Goal: Task Accomplishment & Management: Use online tool/utility

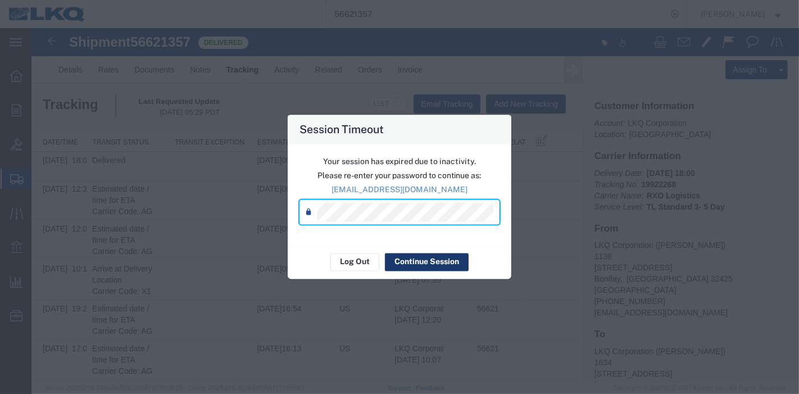
click at [404, 255] on button "Continue Session" at bounding box center [427, 262] width 84 height 18
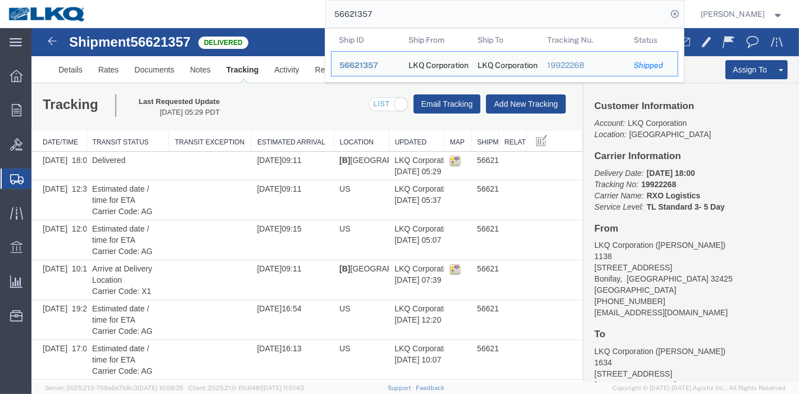
drag, startPoint x: 392, startPoint y: 20, endPoint x: 317, endPoint y: 17, distance: 76.0
click at [317, 17] on div "56621357 Ship ID Ship From Ship To Tracking Nu. Status Ship ID 56621357 Ship Fr…" at bounding box center [389, 14] width 590 height 28
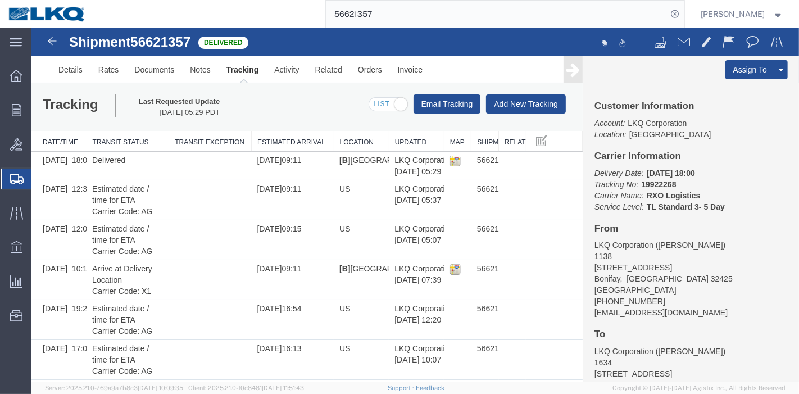
paste input "952543"
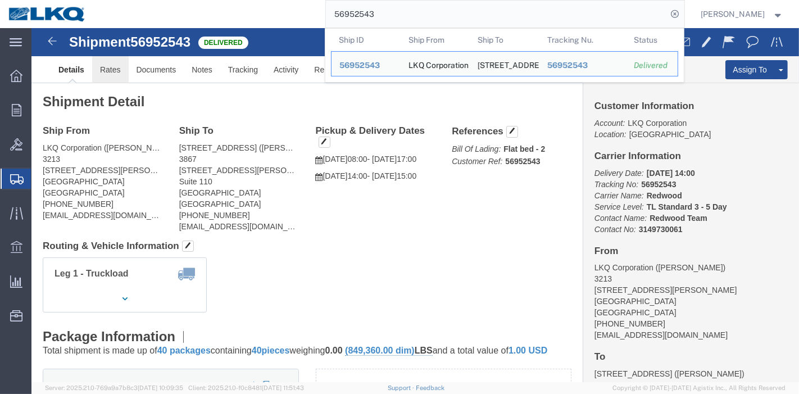
click link "Rates"
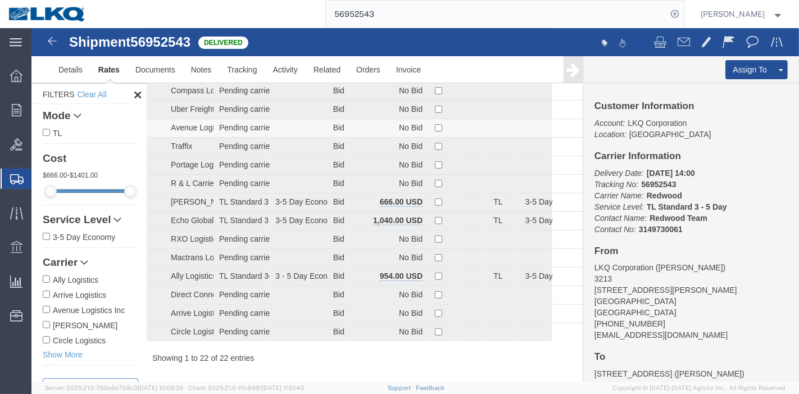
scroll to position [220, 0]
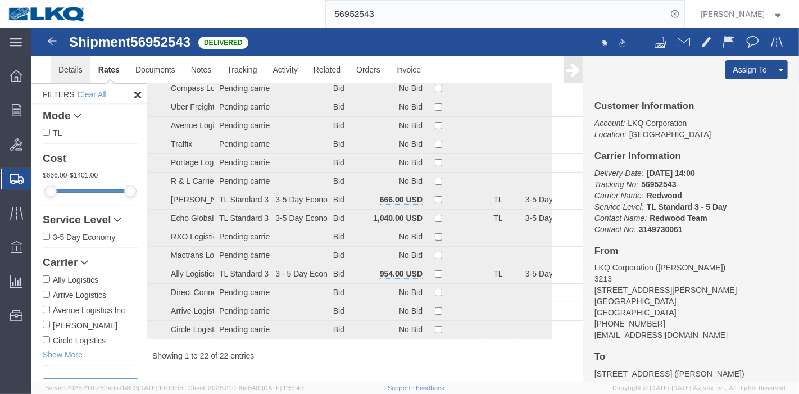
drag, startPoint x: 64, startPoint y: 87, endPoint x: 65, endPoint y: 80, distance: 7.0
click at [64, 87] on h2 "Filters Clear All" at bounding box center [88, 94] width 115 height 21
click at [69, 68] on link "Details" at bounding box center [70, 69] width 40 height 27
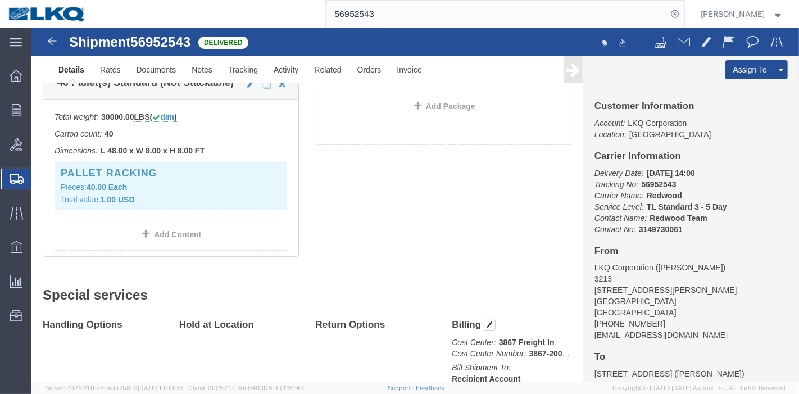
scroll to position [408, 0]
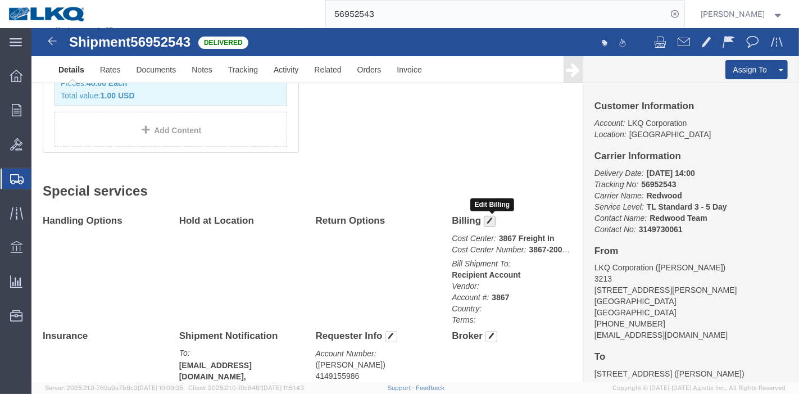
click button "button"
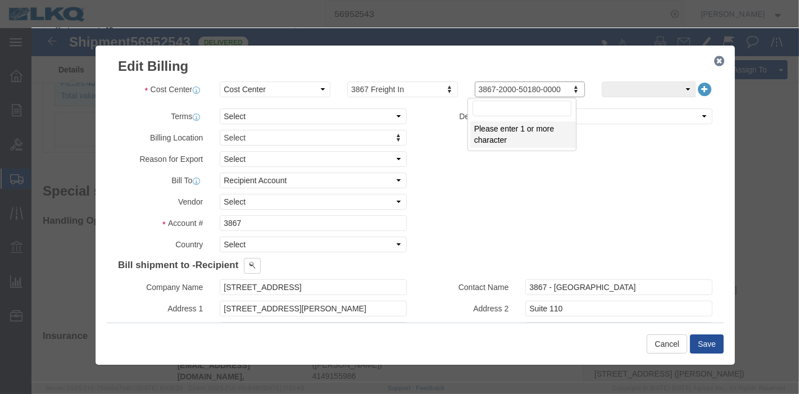
drag, startPoint x: 442, startPoint y: 62, endPoint x: 539, endPoint y: 61, distance: 96.7
drag, startPoint x: 528, startPoint y: 61, endPoint x: 427, endPoint y: 67, distance: 101.4
click icon "button"
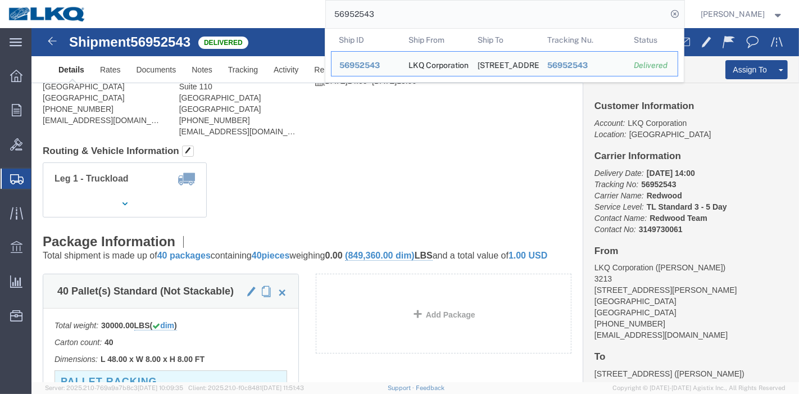
drag, startPoint x: 416, startPoint y: 12, endPoint x: 287, endPoint y: 16, distance: 128.8
click at [305, 16] on div "56952543 Ship ID Ship From Ship To Tracking Nu. Status Ship ID 56952543 Ship Fr…" at bounding box center [389, 14] width 590 height 28
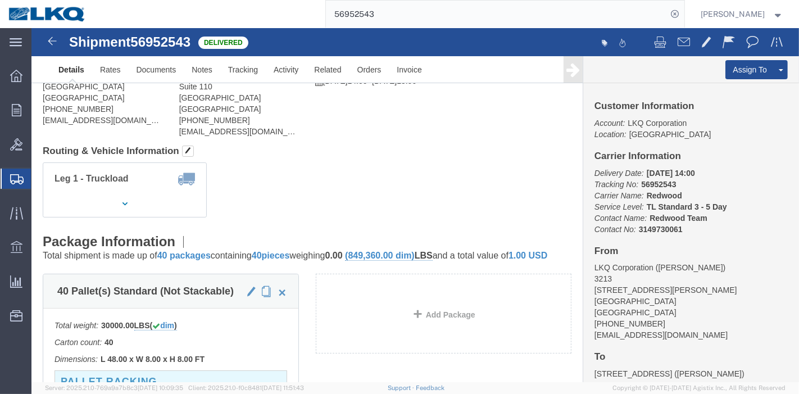
paste input "682232"
type input "56682232"
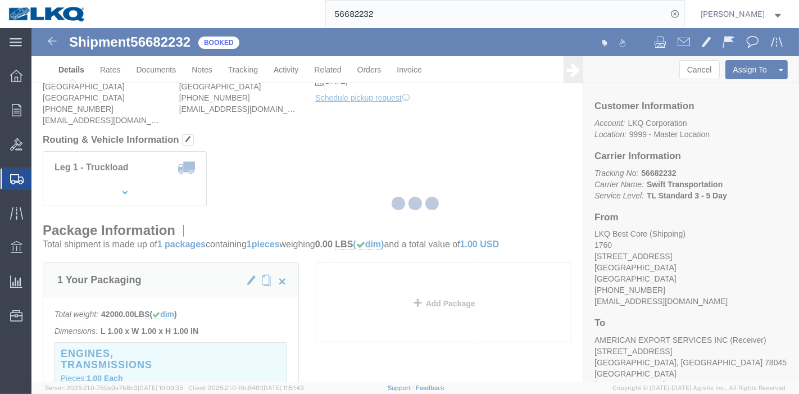
click at [248, 68] on div at bounding box center [415, 205] width 768 height 354
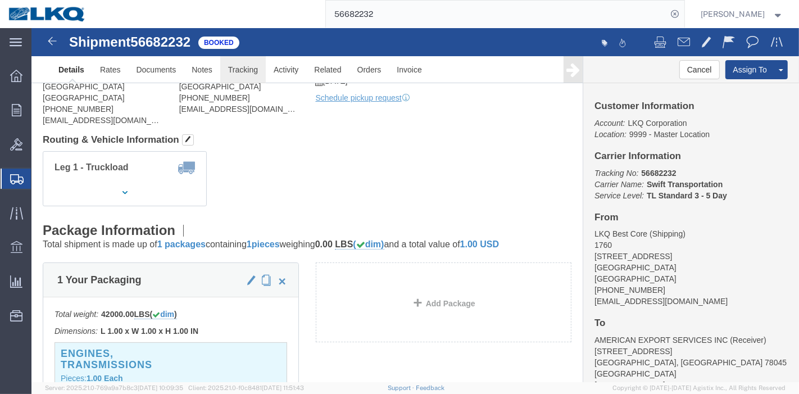
click link "Tracking"
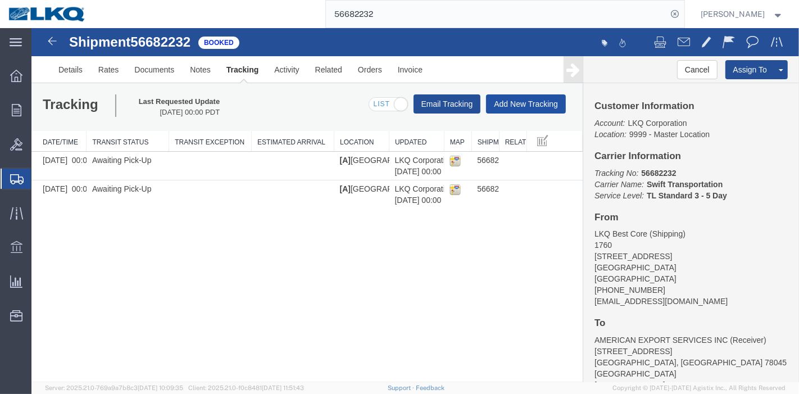
click at [529, 107] on button "Add New Tracking" at bounding box center [526, 103] width 80 height 19
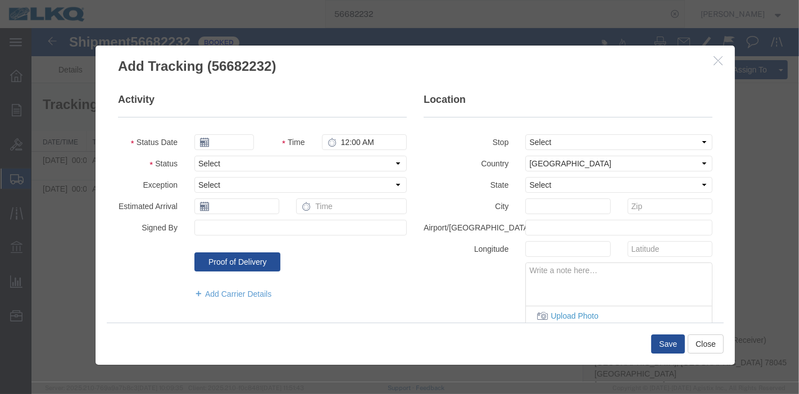
type input "[DATE]"
type input "2:00 AM"
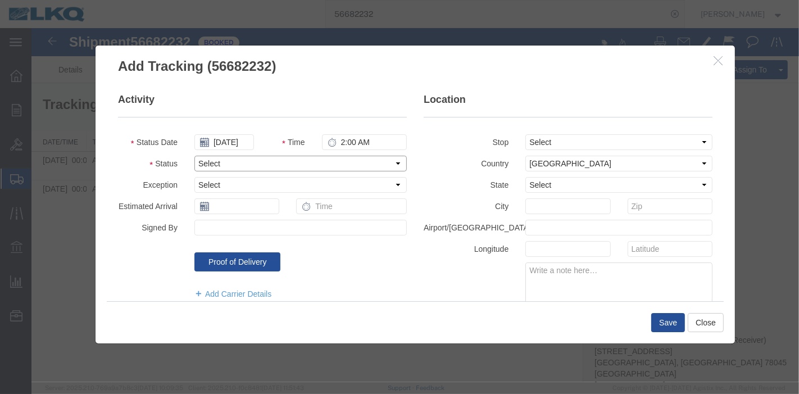
click at [252, 164] on select "Select Arrival Notice Available Arrival Notice Imported Arrive at Delivery Loca…" at bounding box center [300, 164] width 213 height 16
select select "DELIVRED"
click at [194, 156] on select "Select Arrival Notice Available Arrival Notice Imported Arrive at Delivery Loca…" at bounding box center [300, 164] width 213 height 16
click at [665, 325] on button "Save" at bounding box center [668, 322] width 34 height 19
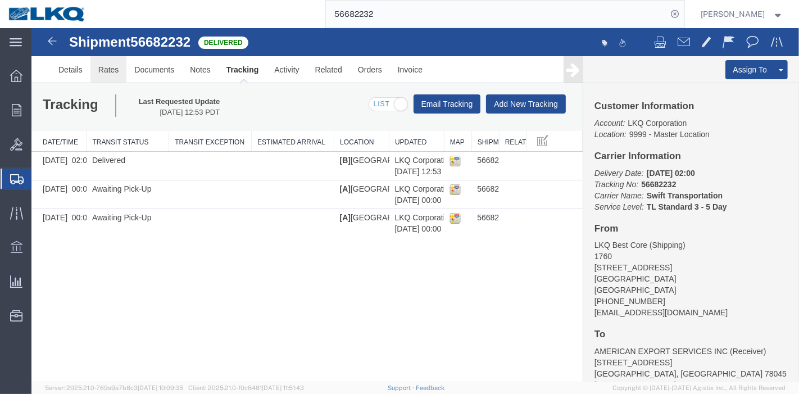
click at [118, 64] on link "Rates" at bounding box center [108, 69] width 37 height 27
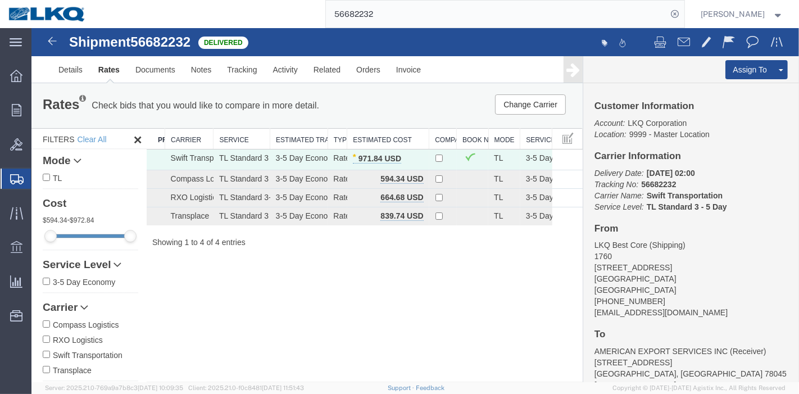
drag, startPoint x: 266, startPoint y: 19, endPoint x: 259, endPoint y: 19, distance: 7.9
click at [259, 19] on div "56682232" at bounding box center [389, 14] width 590 height 28
paste input "7038650"
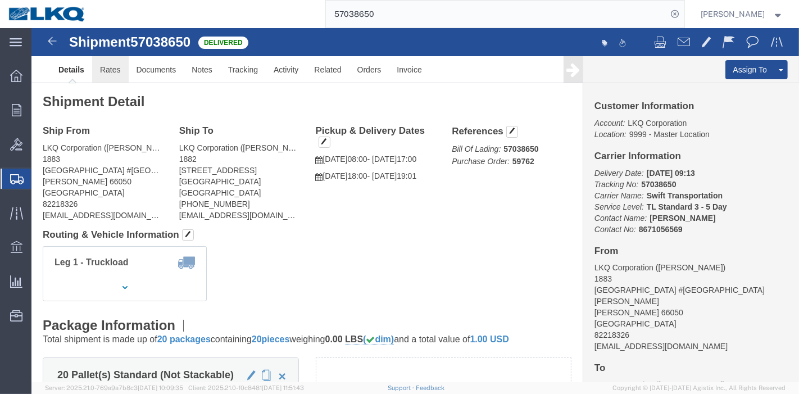
click link "Rates"
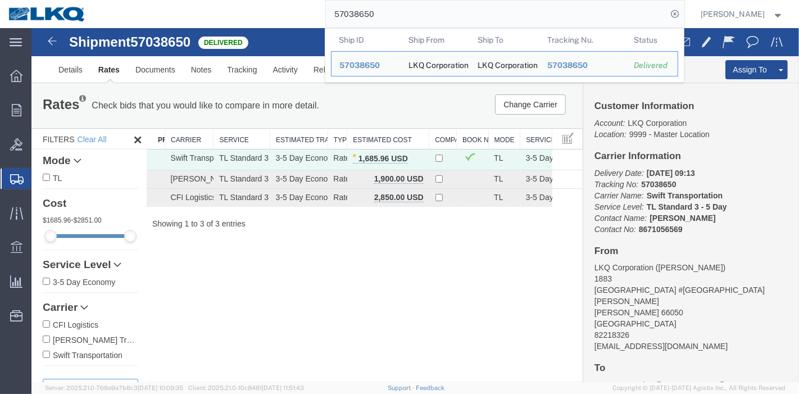
drag, startPoint x: 295, startPoint y: 12, endPoint x: 255, endPoint y: 12, distance: 40.5
click at [255, 12] on div "57038650 Ship ID Ship From Ship To Tracking Nu. Status Ship ID 57038650 Ship Fr…" at bounding box center [389, 14] width 590 height 28
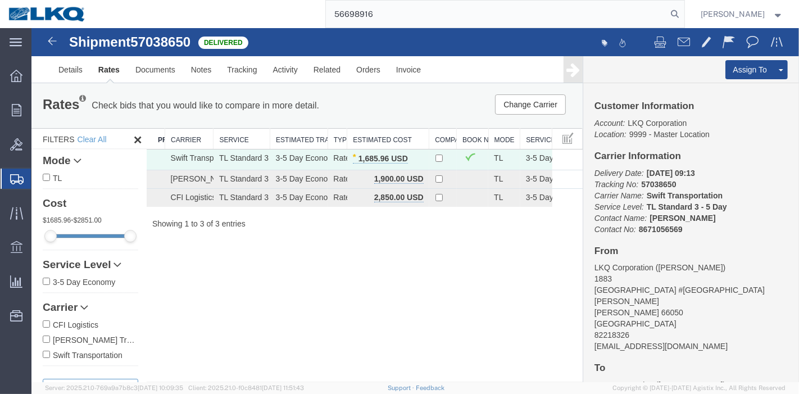
type input "56698916"
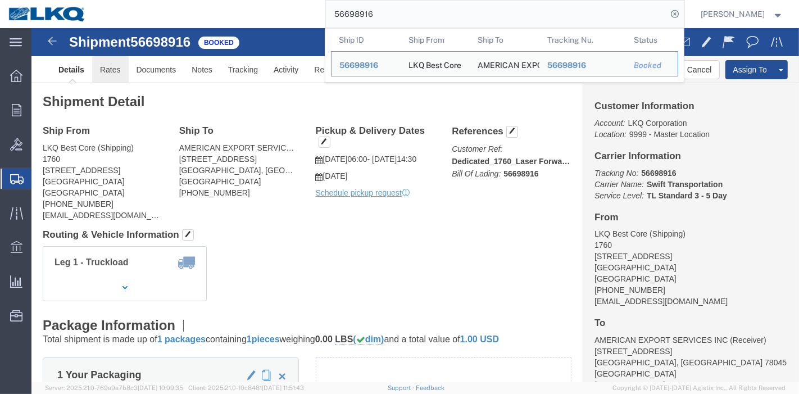
click link "Rates"
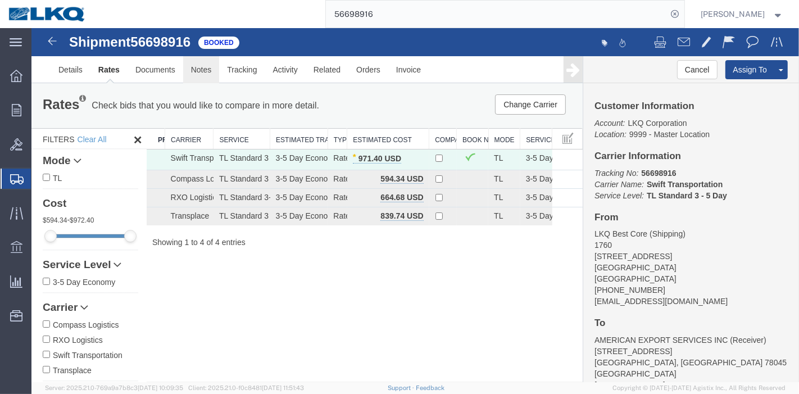
click at [198, 70] on link "Notes" at bounding box center [201, 69] width 37 height 27
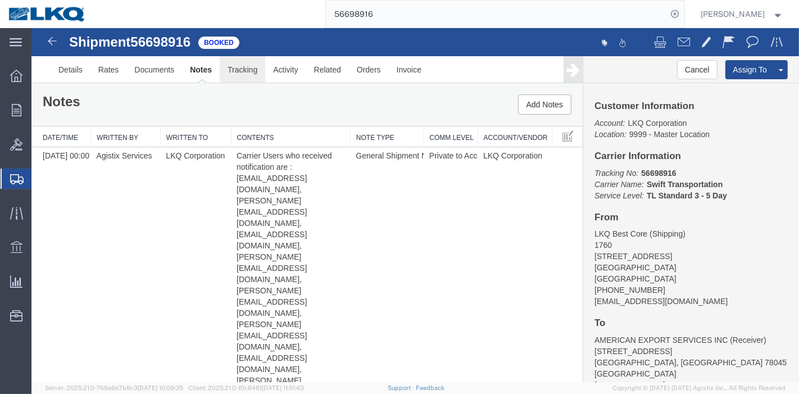
click at [227, 65] on link "Tracking" at bounding box center [242, 69] width 46 height 27
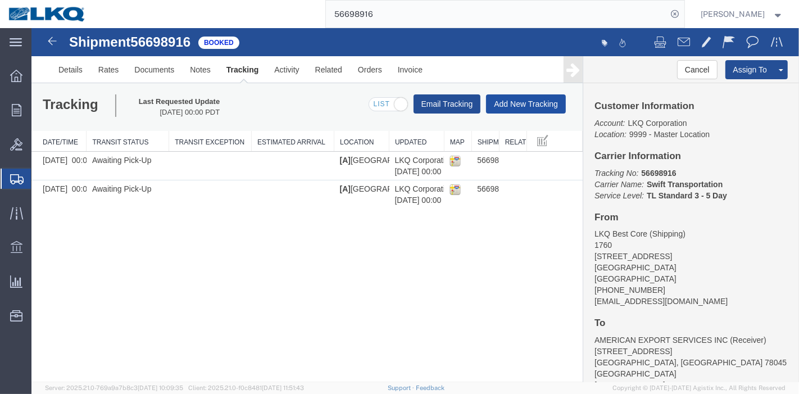
click at [515, 103] on button "Add New Tracking" at bounding box center [526, 103] width 80 height 19
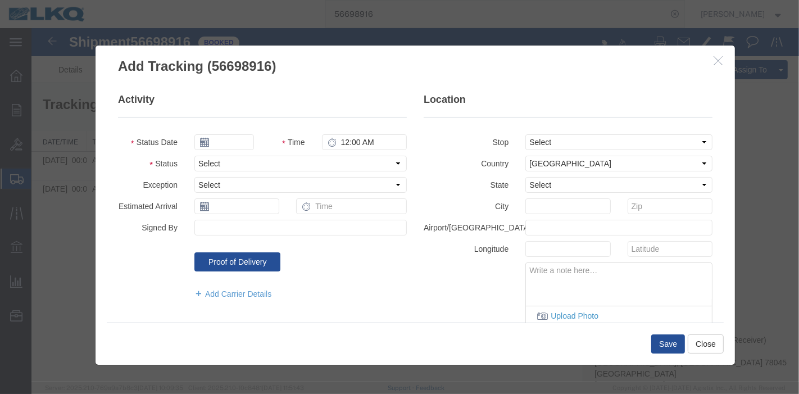
type input "[DATE]"
type input "2:00 AM"
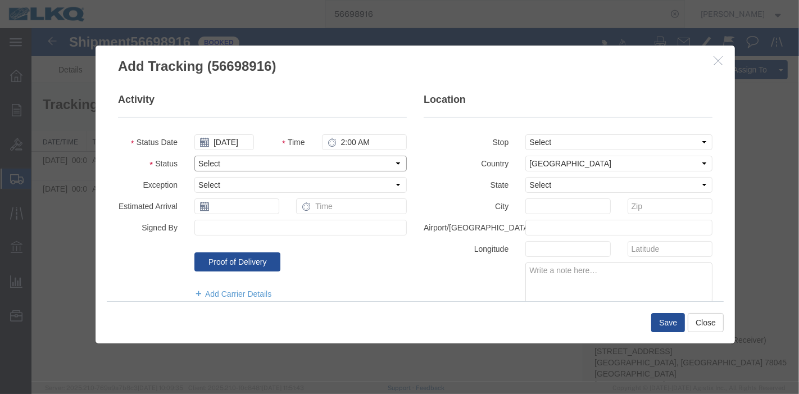
click at [240, 169] on select "Select Arrival Notice Available Arrival Notice Imported Arrive at Delivery Loca…" at bounding box center [300, 164] width 213 height 16
select select "DELIVRED"
click at [194, 156] on select "Select Arrival Notice Available Arrival Notice Imported Arrive at Delivery Loca…" at bounding box center [300, 164] width 213 height 16
click at [671, 320] on button "Save" at bounding box center [668, 322] width 34 height 19
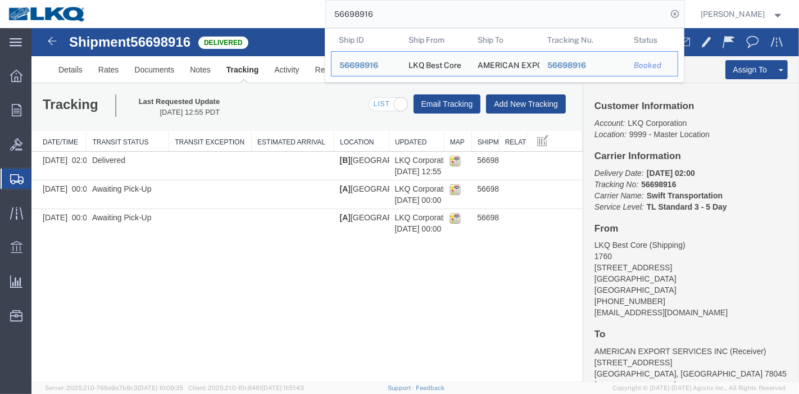
drag, startPoint x: 247, startPoint y: 20, endPoint x: 220, endPoint y: 20, distance: 27.0
click at [220, 20] on div "56698916 Ship ID Ship From Ship To Tracking Nu. Status Ship ID 56698916 Ship Fr…" at bounding box center [389, 14] width 590 height 28
paste input "45"
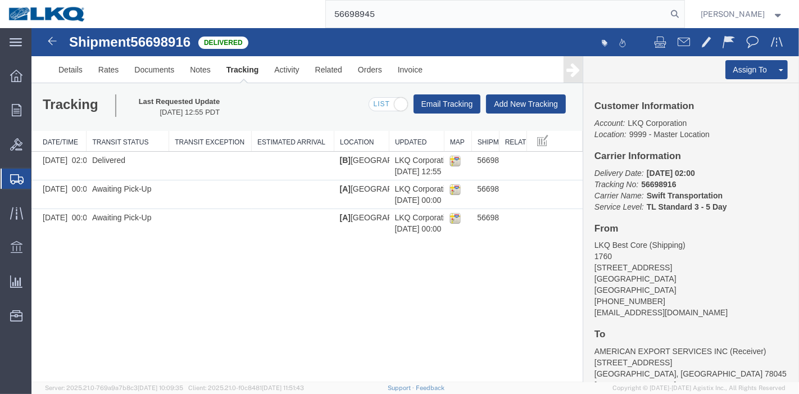
type input "56698945"
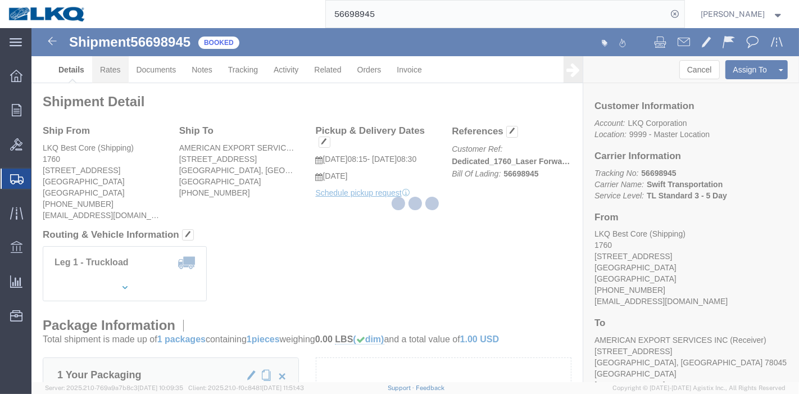
click at [113, 67] on div at bounding box center [415, 205] width 768 height 354
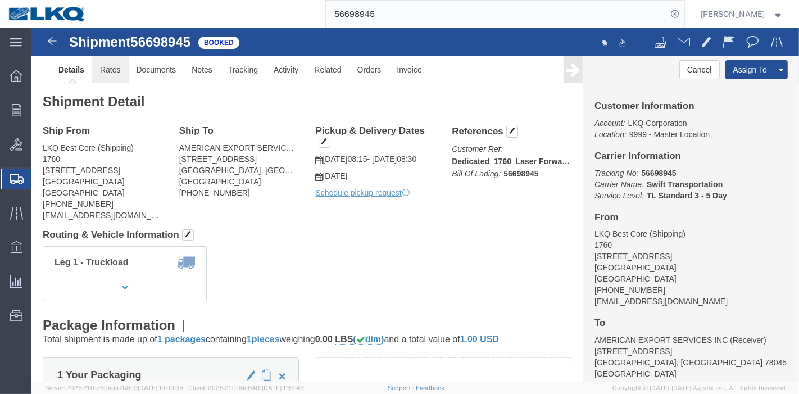
click link "Rates"
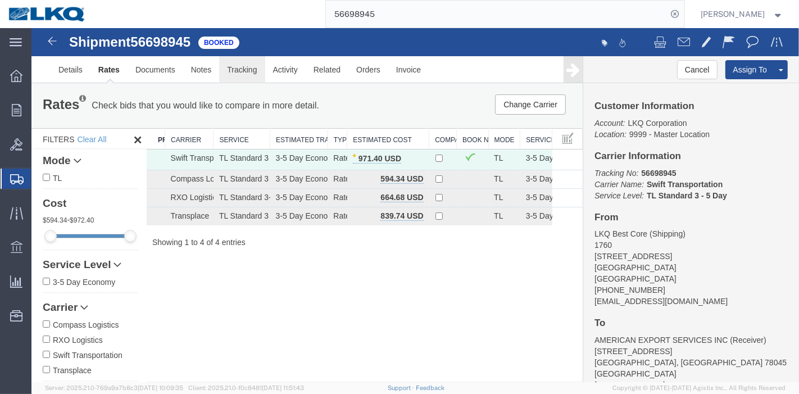
click at [236, 69] on link "Tracking" at bounding box center [242, 69] width 46 height 27
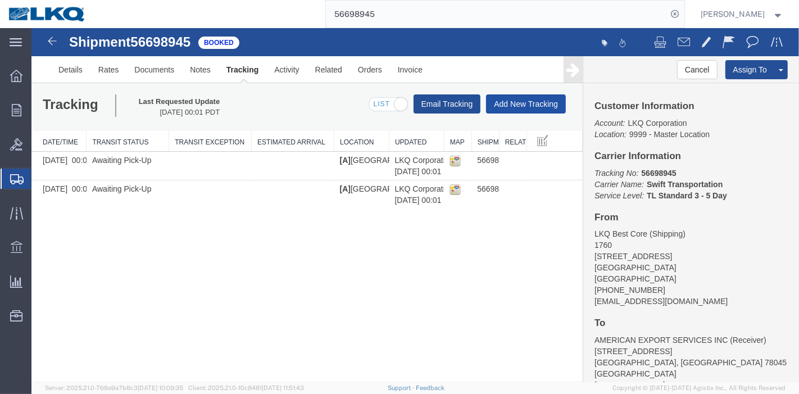
click at [518, 111] on button "Add New Tracking" at bounding box center [526, 103] width 80 height 19
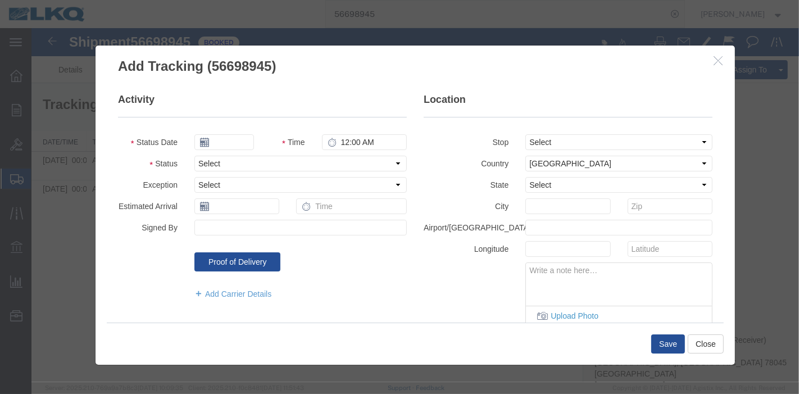
type input "[DATE]"
type input "2:00 AM"
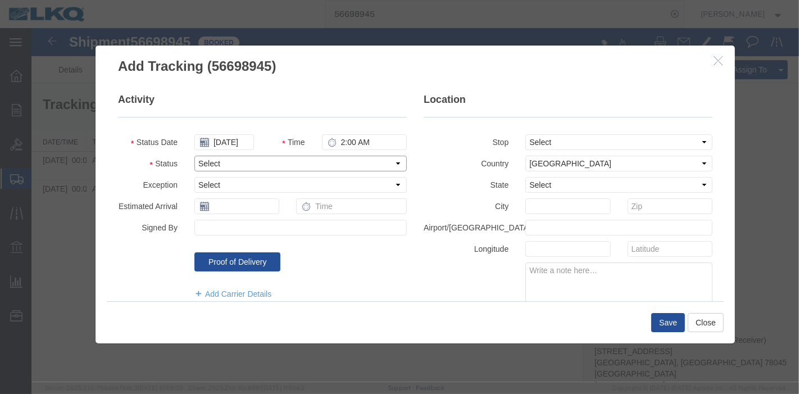
click at [269, 161] on select "Select Arrival Notice Available Arrival Notice Imported Arrive at Delivery Loca…" at bounding box center [300, 164] width 213 height 16
select select "DELIVRED"
click at [194, 156] on select "Select Arrival Notice Available Arrival Notice Imported Arrive at Delivery Loca…" at bounding box center [300, 164] width 213 height 16
click at [666, 315] on button "Save" at bounding box center [668, 322] width 34 height 19
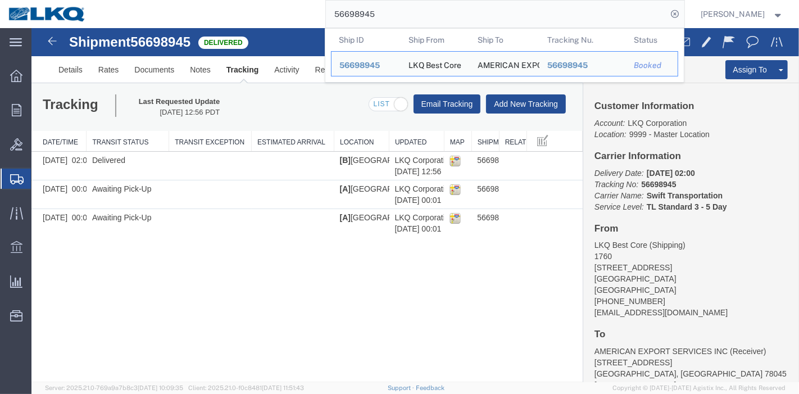
drag, startPoint x: 417, startPoint y: 5, endPoint x: 241, endPoint y: 15, distance: 176.8
click at [241, 15] on div "56698945 Ship ID Ship From Ship To Tracking Nu. Status Ship ID 56698945 Ship Fr…" at bounding box center [389, 14] width 590 height 28
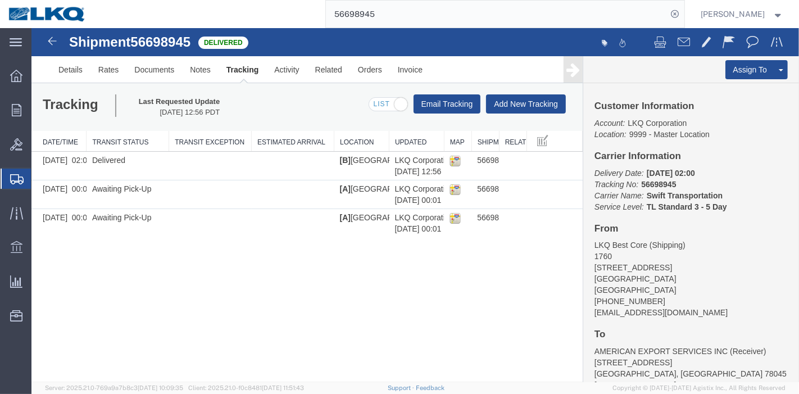
paste input "0710"
type input "56607105"
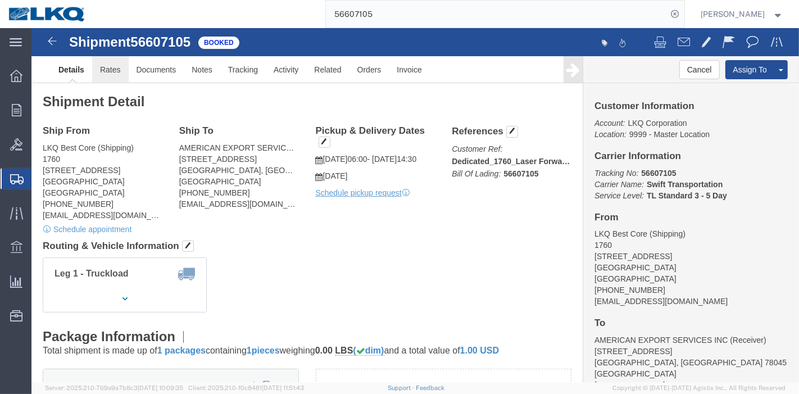
click link "Rates"
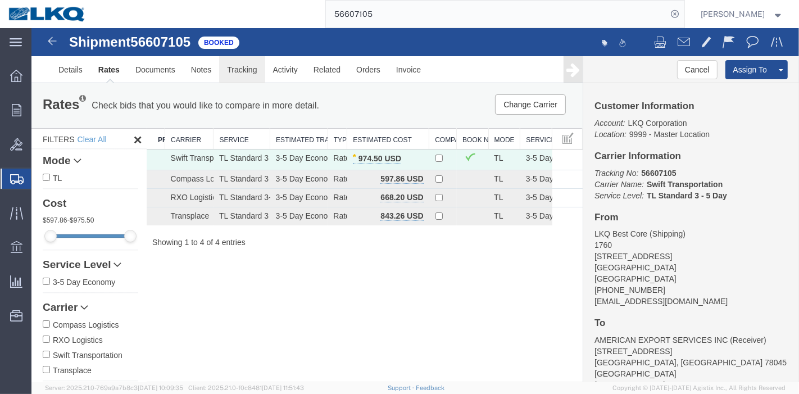
click at [239, 65] on link "Tracking" at bounding box center [242, 69] width 46 height 27
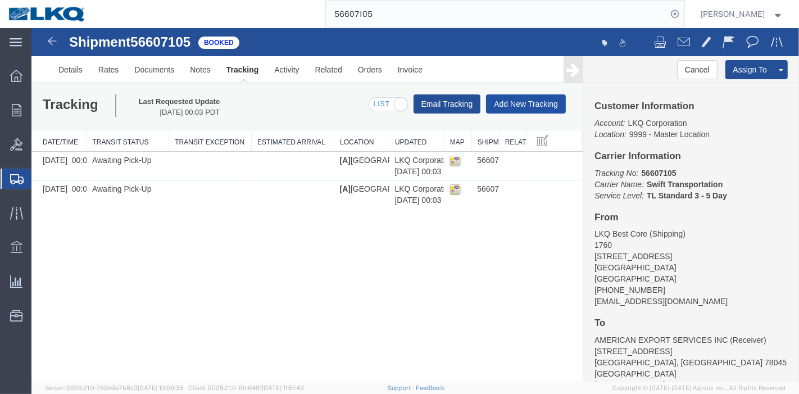
click at [499, 103] on button "Add New Tracking" at bounding box center [526, 103] width 80 height 19
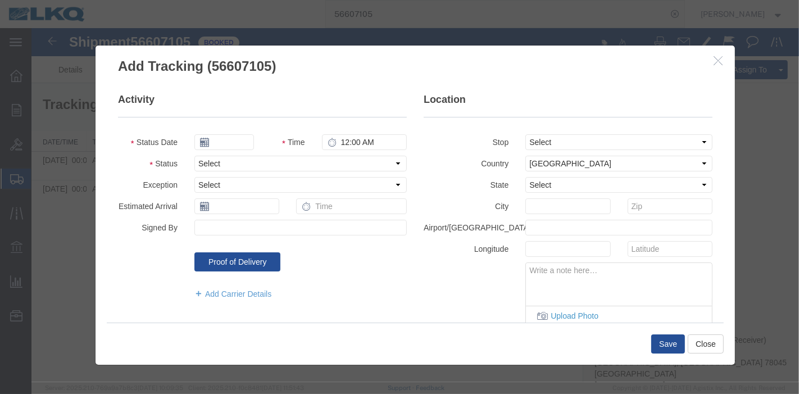
type input "[DATE]"
type input "2:00 AM"
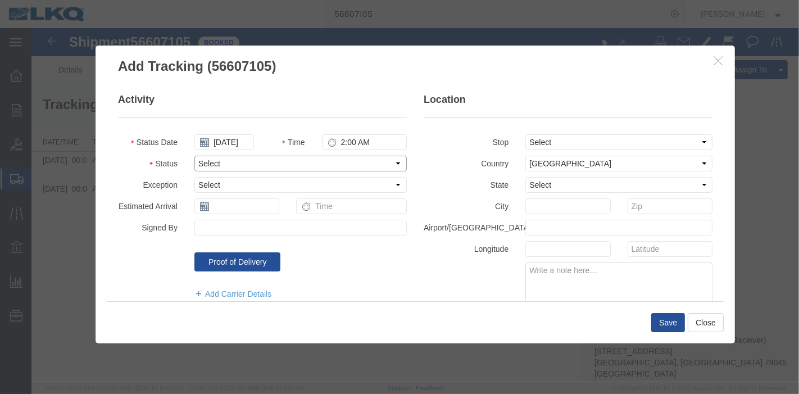
click at [250, 162] on select "Select Arrival Notice Available Arrival Notice Imported Arrive at Delivery Loca…" at bounding box center [300, 164] width 213 height 16
select select "DELIVRED"
click at [194, 156] on select "Select Arrival Notice Available Arrival Notice Imported Arrive at Delivery Loca…" at bounding box center [300, 164] width 213 height 16
click at [658, 320] on button "Save" at bounding box center [668, 322] width 34 height 19
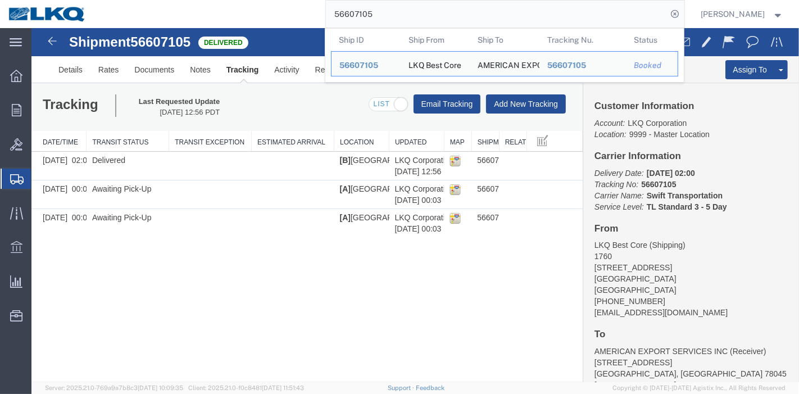
drag, startPoint x: 402, startPoint y: 17, endPoint x: 259, endPoint y: 23, distance: 143.5
click at [261, 24] on div "56607105 Ship ID Ship From Ship To Tracking Nu. Status Ship ID 56607105 Ship Fr…" at bounding box center [389, 14] width 590 height 28
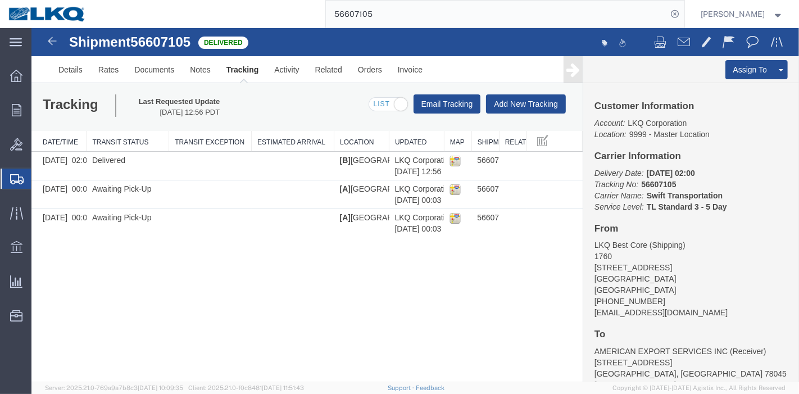
paste input "9894"
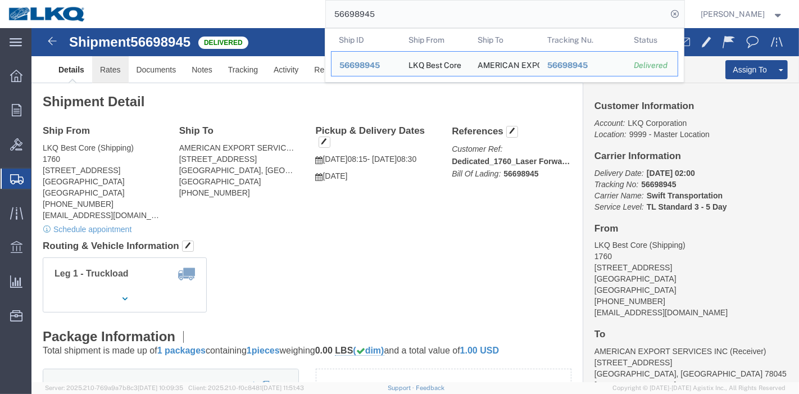
click link "Rates"
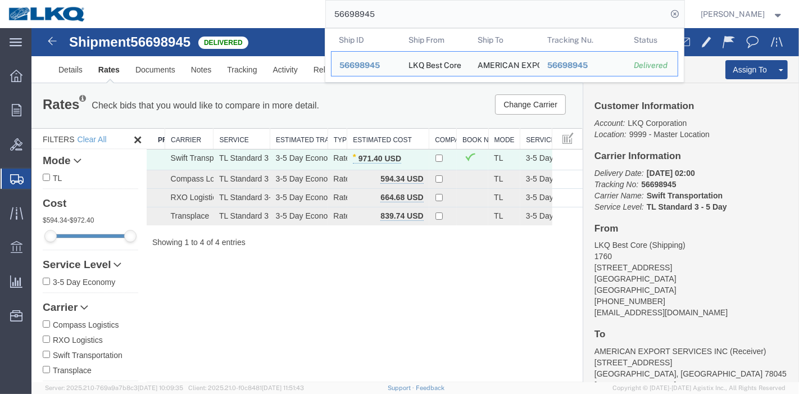
drag, startPoint x: 396, startPoint y: 4, endPoint x: 194, endPoint y: 21, distance: 203.1
click at [194, 21] on div "56698945 Ship ID Ship From Ship To Tracking Nu. Status Ship ID 56698945 Ship Fr…" at bounding box center [389, 14] width 590 height 28
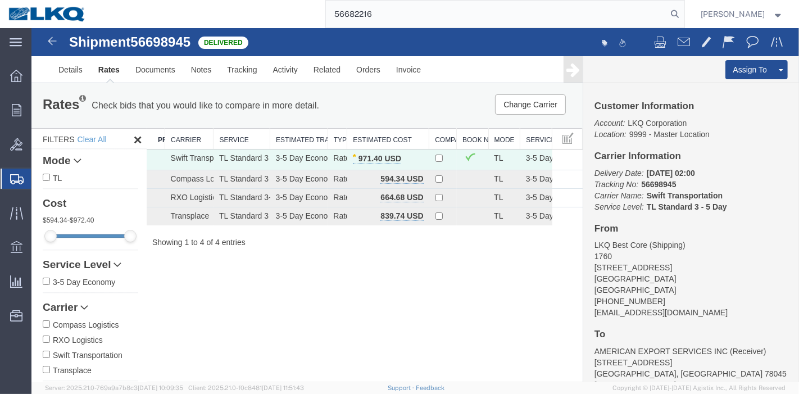
type input "56682216"
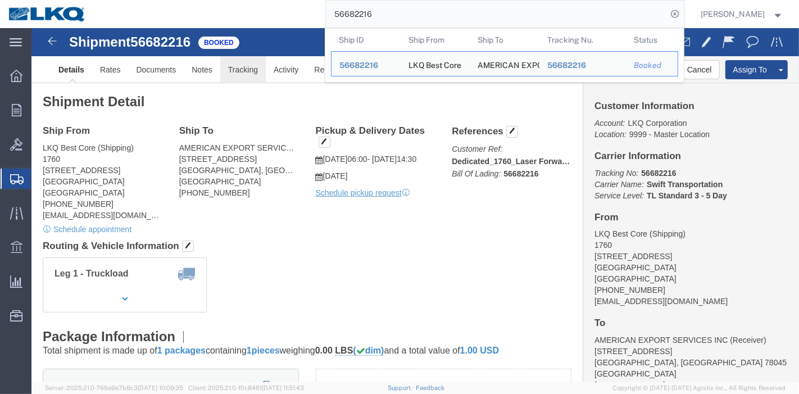
click link "Tracking"
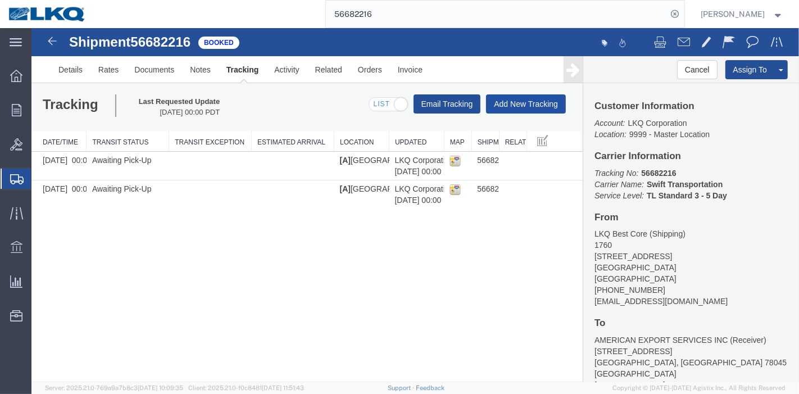
click at [511, 106] on button "Add New Tracking" at bounding box center [526, 103] width 80 height 19
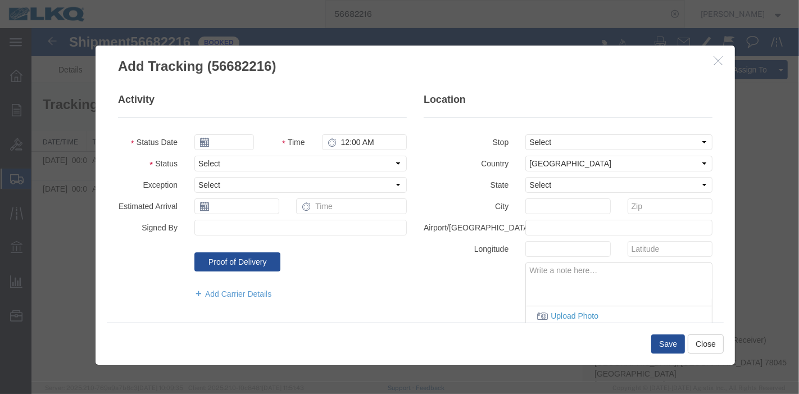
type input "[DATE]"
type input "2:00 AM"
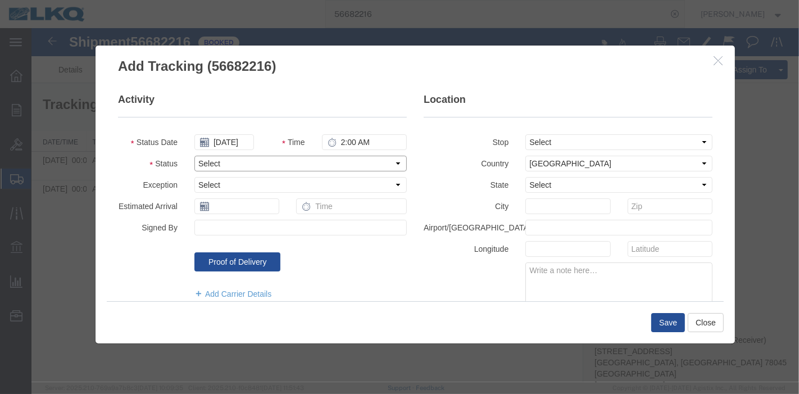
click at [236, 166] on select "Select Arrival Notice Available Arrival Notice Imported Arrive at Delivery Loca…" at bounding box center [300, 164] width 213 height 16
select select "DELIVRED"
click at [194, 156] on select "Select Arrival Notice Available Arrival Notice Imported Arrive at Delivery Loca…" at bounding box center [300, 164] width 213 height 16
click at [661, 322] on button "Save" at bounding box center [668, 322] width 34 height 19
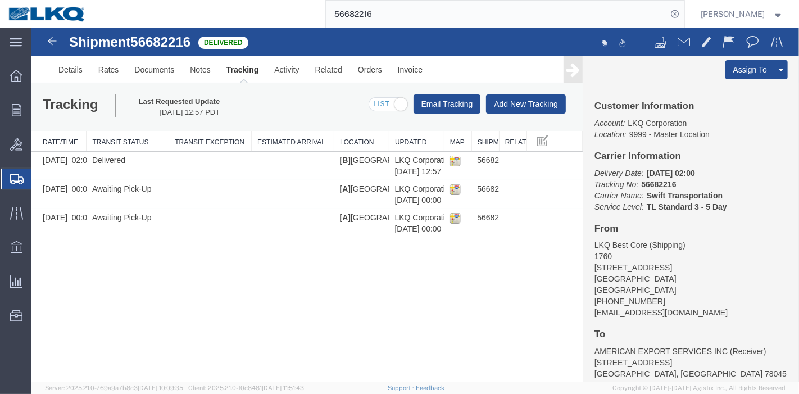
drag, startPoint x: 408, startPoint y: 31, endPoint x: 364, endPoint y: 50, distance: 47.8
click at [302, 29] on div "Shipment 56682216 3 of 3 Delivered Details Rates Documents Notes Tracking Activ…" at bounding box center [415, 55] width 768 height 55
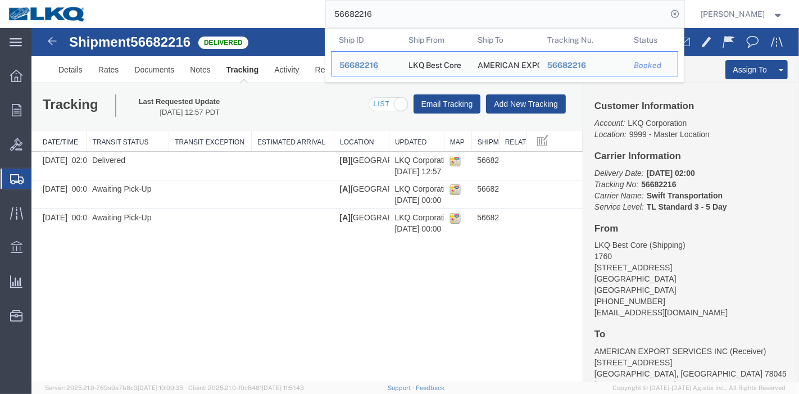
drag, startPoint x: 399, startPoint y: 12, endPoint x: 258, endPoint y: 18, distance: 141.3
click at [258, 18] on div "56682216 Ship ID Ship From Ship To Tracking Nu. Status Ship ID 56682216 Ship Fr…" at bounding box center [389, 14] width 590 height 28
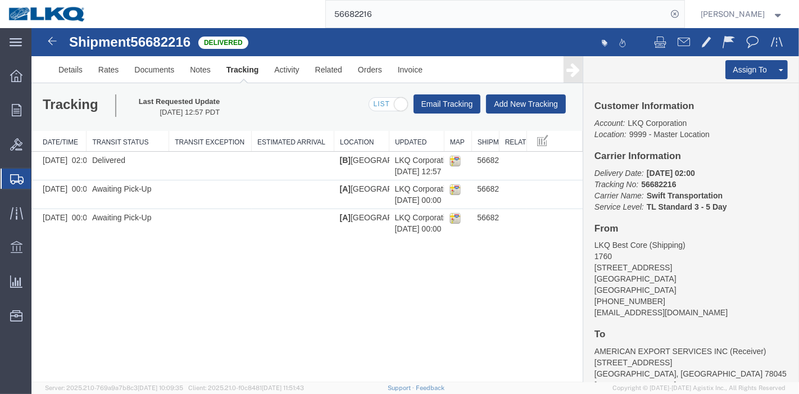
paste input "7030013"
type input "57030013"
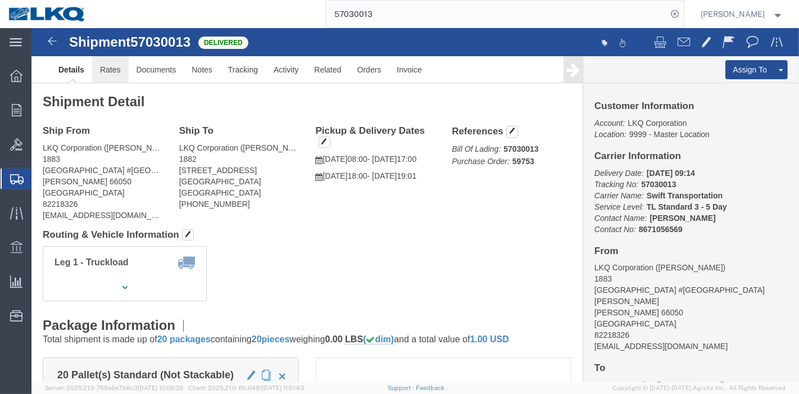
click link "Rates"
